Goal: Task Accomplishment & Management: Manage account settings

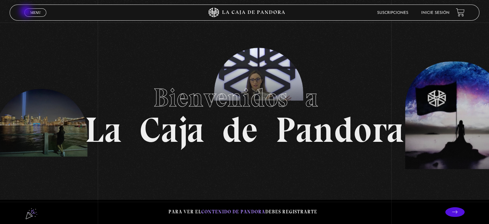
click at [27, 12] on link "Menu Cerrar" at bounding box center [35, 12] width 22 height 8
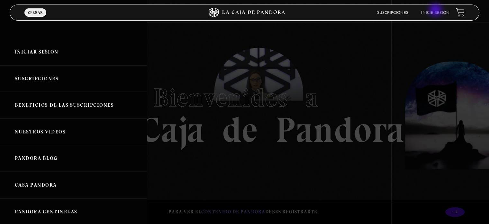
click at [437, 11] on link "Inicie sesión" at bounding box center [436, 13] width 28 height 4
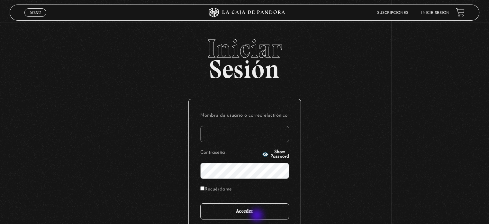
type input "sandyelg@hotmail.com"
click at [258, 215] on input "Acceder" at bounding box center [244, 211] width 89 height 16
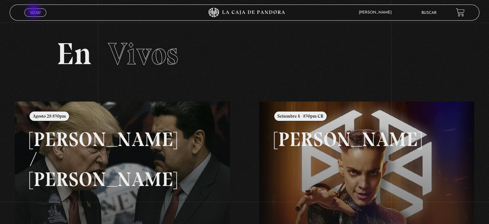
click at [34, 12] on span "Menu" at bounding box center [35, 13] width 11 height 4
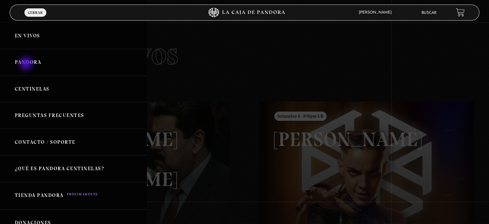
click at [27, 64] on link "Pandora" at bounding box center [73, 62] width 147 height 27
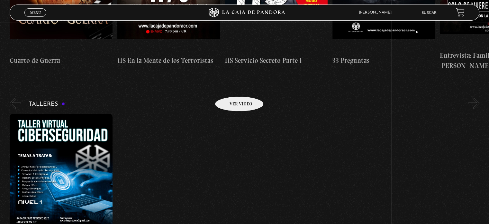
scroll to position [161, 0]
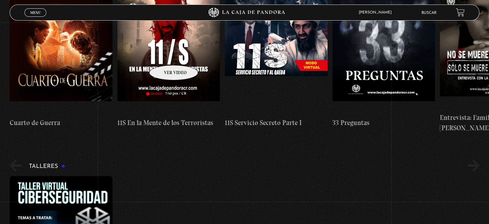
click at [166, 56] on figure at bounding box center [168, 56] width 103 height 116
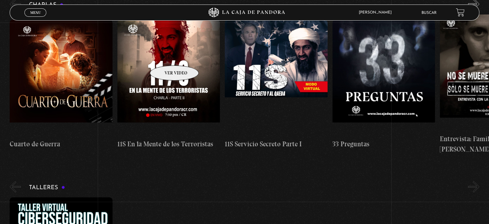
scroll to position [129, 0]
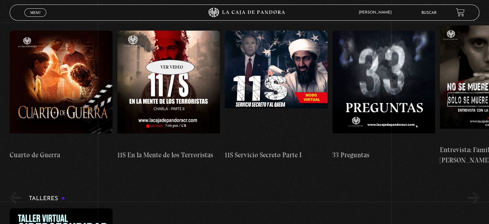
click at [162, 50] on figure at bounding box center [168, 89] width 103 height 116
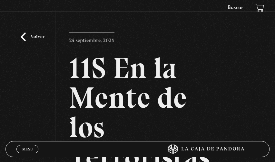
scroll to position [129, 0]
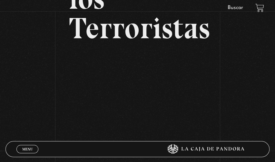
click at [34, 95] on div "Volver [DATE] 11S En la Mente de los Terroristas WhatsApp Twitter Messenger Ema…" at bounding box center [137, 23] width 275 height 272
click at [248, 105] on div "Volver [DATE] 11S En la Mente de los Terroristas WhatsApp Twitter Messenger Ema…" at bounding box center [137, 23] width 275 height 272
click at [242, 106] on div "Volver [DATE] 11S En la Mente de los Terroristas WhatsApp Twitter Messenger Ema…" at bounding box center [137, 23] width 275 height 272
